Goal: Check status

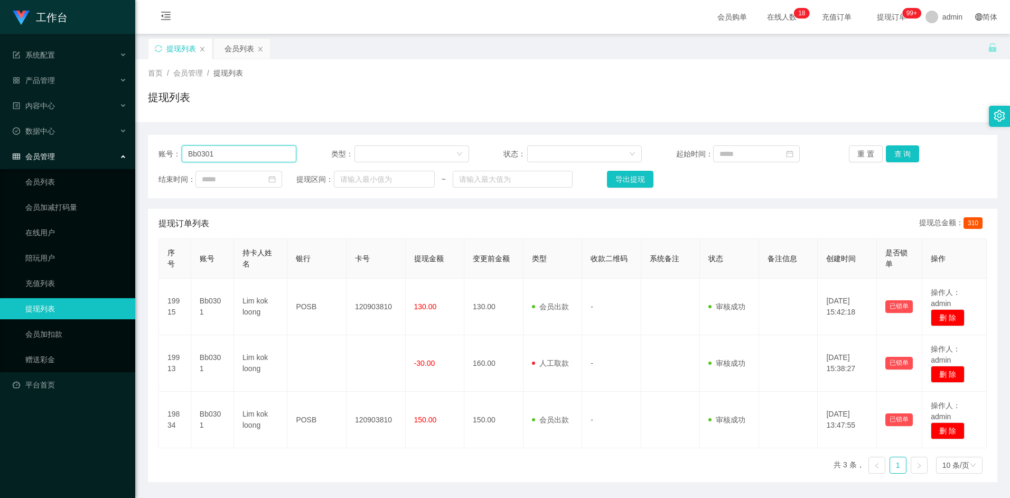
click at [255, 151] on input "Bb0301" at bounding box center [239, 153] width 115 height 17
paste input "96285066"
type input "96285066"
click at [906, 149] on button "查 询" at bounding box center [903, 153] width 34 height 17
